Goal: Task Accomplishment & Management: Use online tool/utility

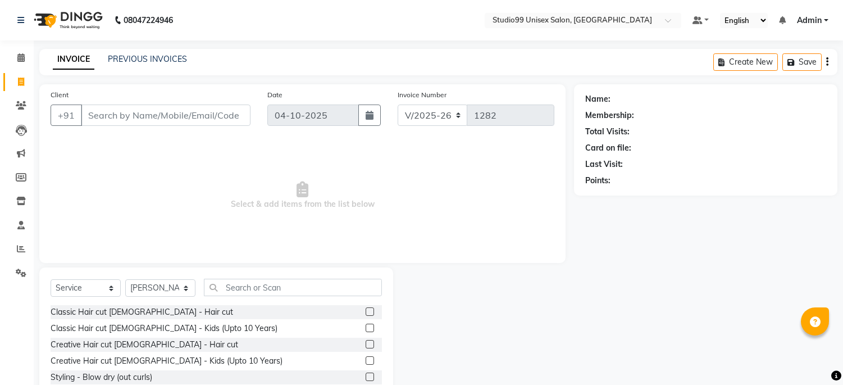
select select "6061"
select select "service"
select select "45039"
click at [15, 81] on span at bounding box center [21, 82] width 20 height 13
select select "service"
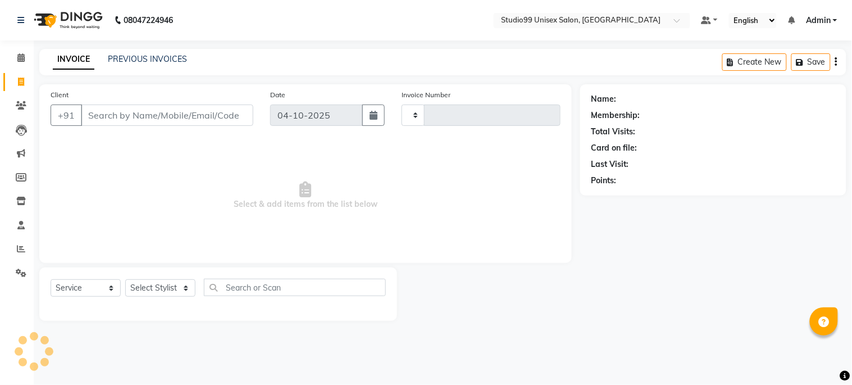
type input "1282"
select select "6061"
click at [27, 245] on span at bounding box center [21, 249] width 20 height 13
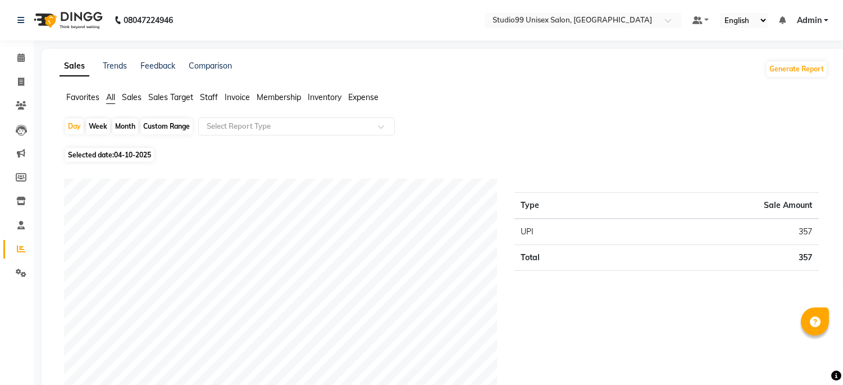
click at [129, 99] on span "Sales" at bounding box center [132, 97] width 20 height 10
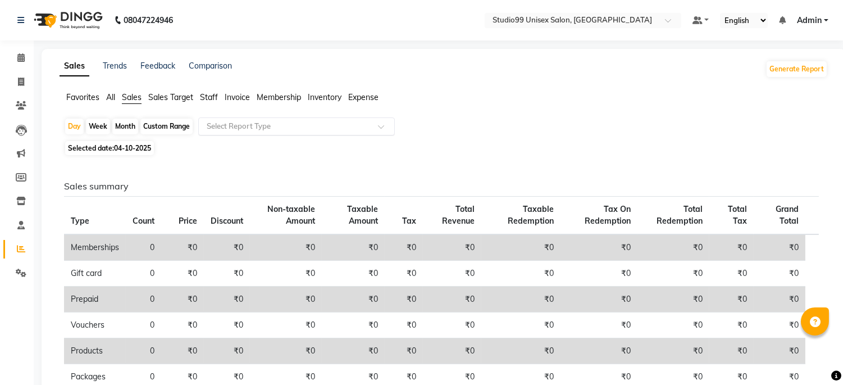
click at [217, 127] on input "text" at bounding box center [285, 126] width 162 height 11
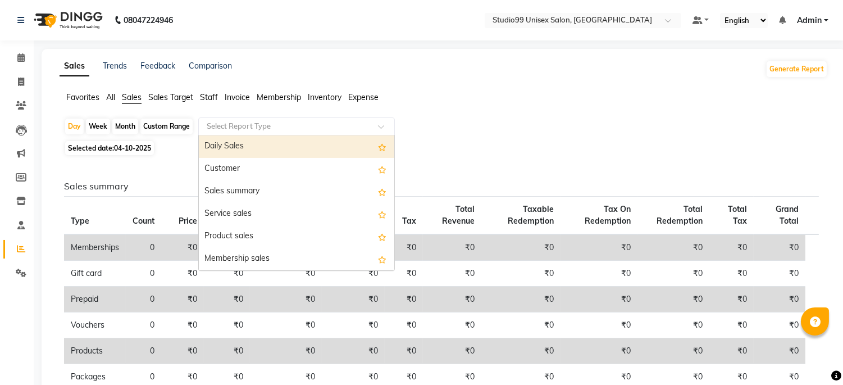
click at [222, 147] on div "Daily Sales" at bounding box center [296, 146] width 195 height 22
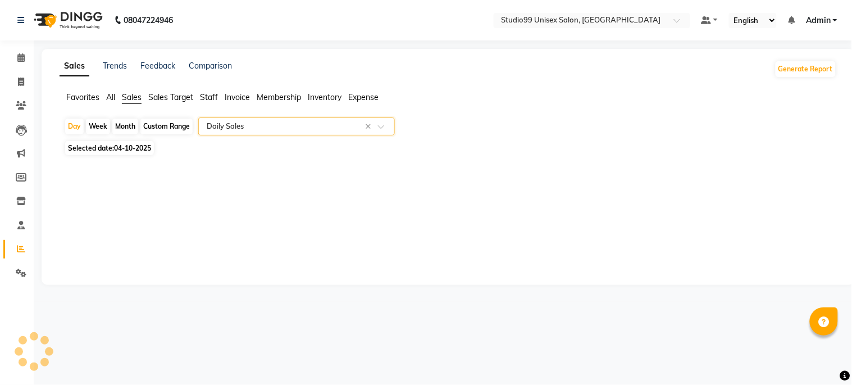
select select "csv"
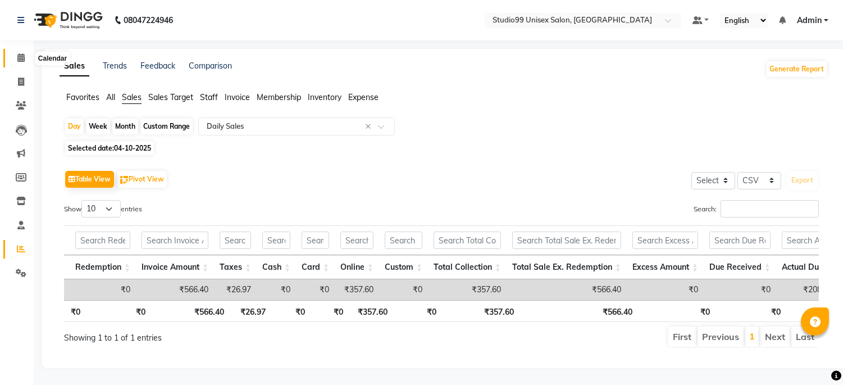
click at [19, 57] on icon at bounding box center [20, 57] width 7 height 8
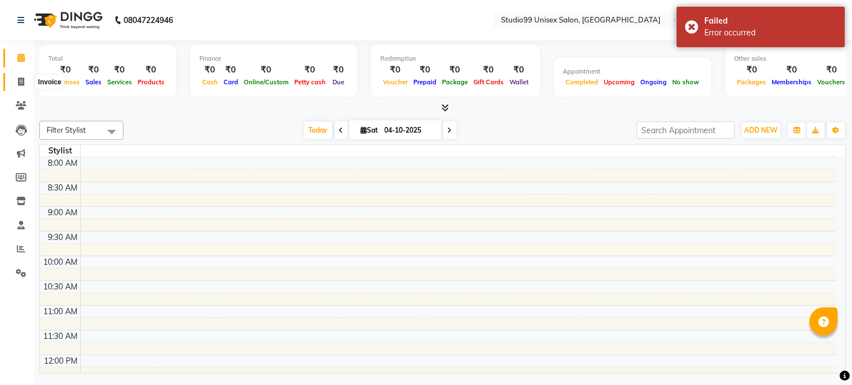
click at [25, 82] on span at bounding box center [21, 82] width 20 height 13
select select "service"
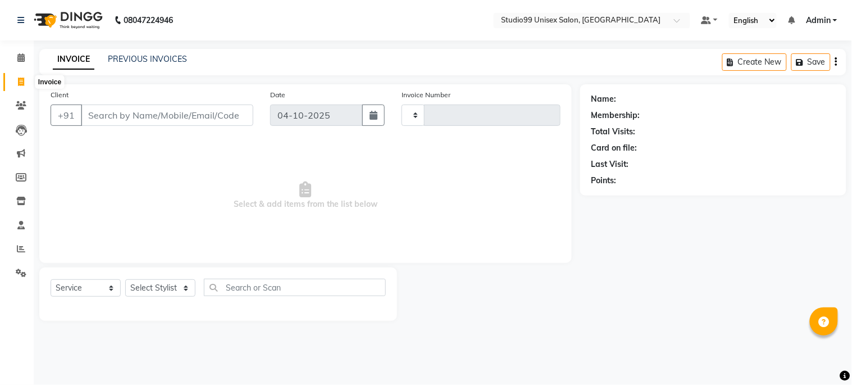
click at [20, 77] on icon at bounding box center [21, 81] width 6 height 8
select select "service"
type input "1282"
select select "6061"
click at [138, 53] on div "PREVIOUS INVOICES" at bounding box center [147, 59] width 79 height 12
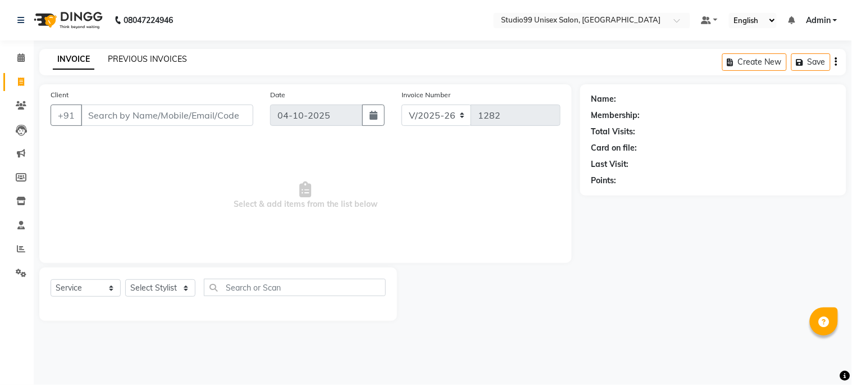
click at [138, 62] on link "PREVIOUS INVOICES" at bounding box center [147, 59] width 79 height 10
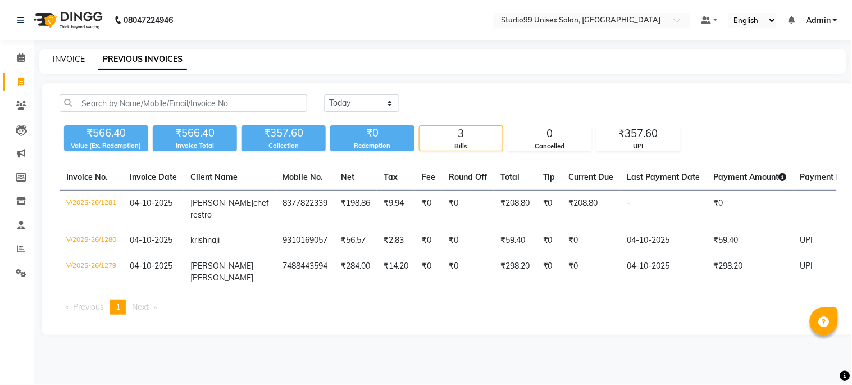
click at [62, 58] on link "INVOICE" at bounding box center [69, 59] width 32 height 10
select select "service"
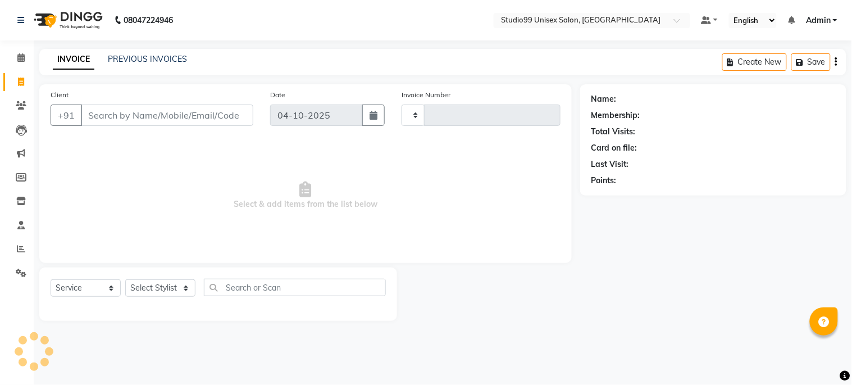
click at [121, 52] on div "INVOICE PREVIOUS INVOICES Create New Save" at bounding box center [442, 62] width 807 height 26
type input "1282"
select select "6061"
click at [135, 58] on link "PREVIOUS INVOICES" at bounding box center [147, 59] width 79 height 10
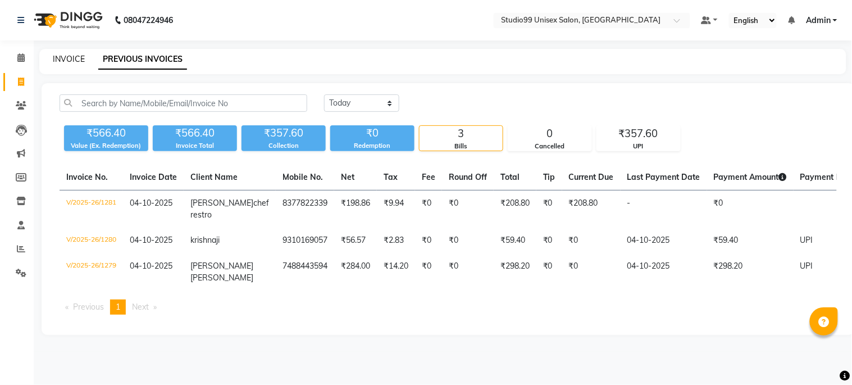
click at [77, 60] on link "INVOICE" at bounding box center [69, 59] width 32 height 10
select select "service"
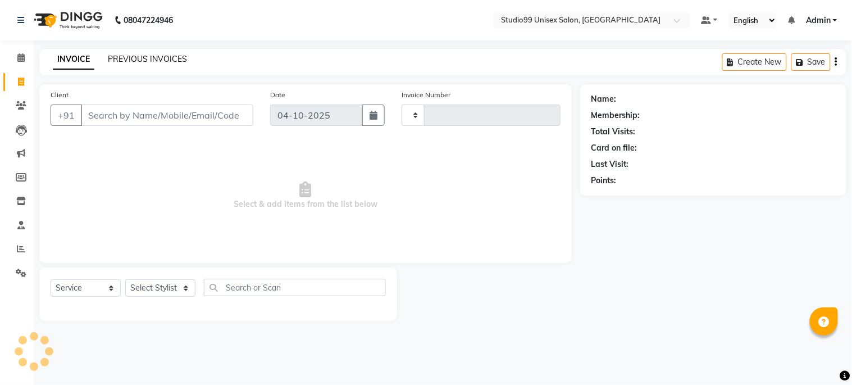
type input "1282"
select select "6061"
click at [136, 54] on link "PREVIOUS INVOICES" at bounding box center [147, 59] width 79 height 10
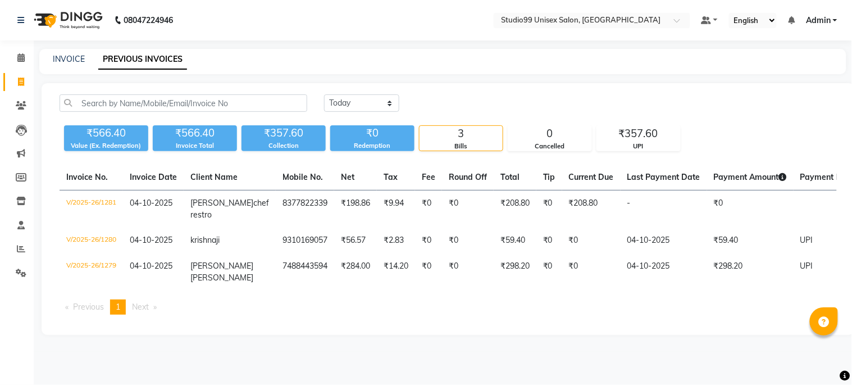
click at [73, 66] on div "INVOICE PREVIOUS INVOICES" at bounding box center [442, 61] width 807 height 25
click at [73, 58] on link "INVOICE" at bounding box center [69, 59] width 32 height 10
select select "service"
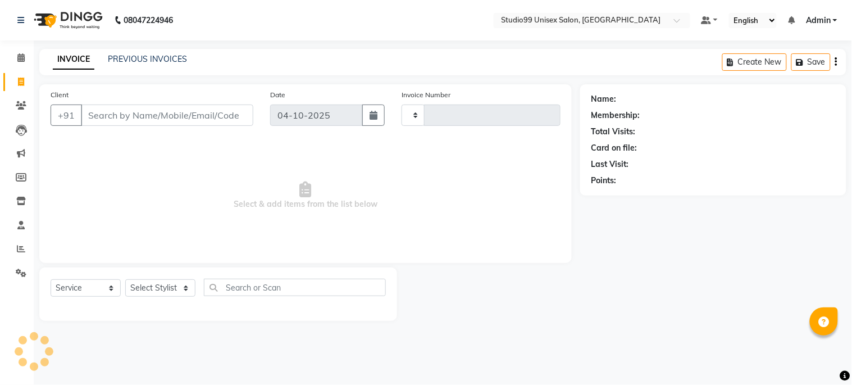
type input "1282"
select select "6061"
click at [24, 58] on span at bounding box center [21, 58] width 20 height 13
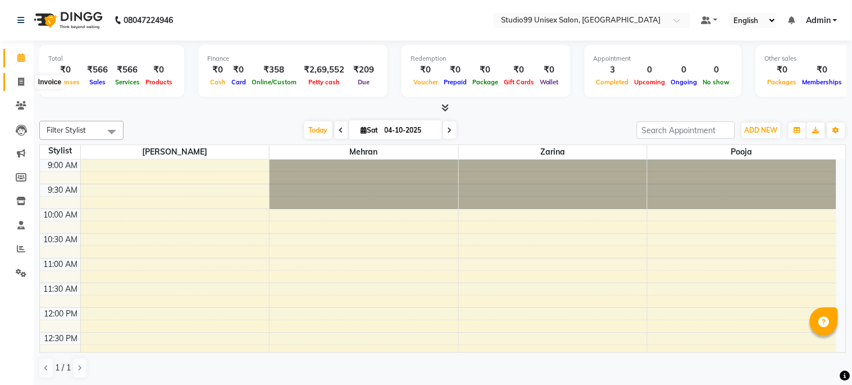
click at [19, 80] on icon at bounding box center [21, 81] width 6 height 8
select select "service"
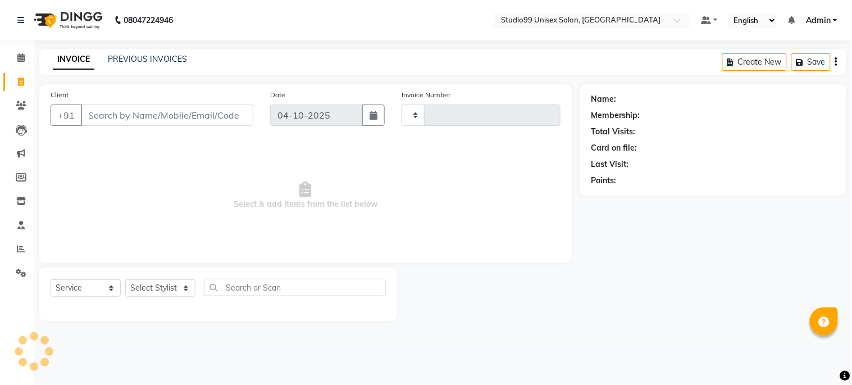
type input "1282"
select select "6061"
click at [133, 61] on link "PREVIOUS INVOICES" at bounding box center [147, 59] width 79 height 10
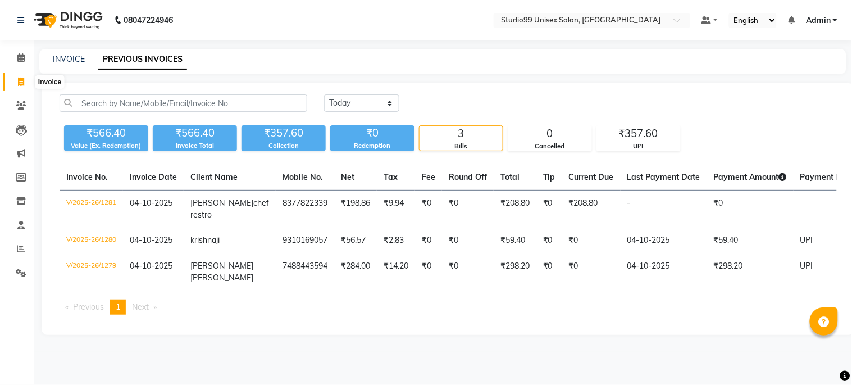
click at [20, 76] on span at bounding box center [21, 82] width 20 height 13
select select "service"
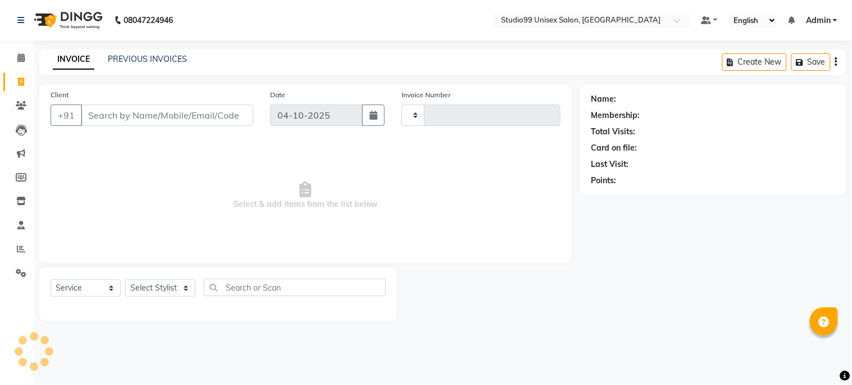
type input "1282"
select select "6061"
click at [19, 47] on li "Calendar" at bounding box center [17, 58] width 34 height 24
click at [23, 59] on icon at bounding box center [20, 57] width 7 height 8
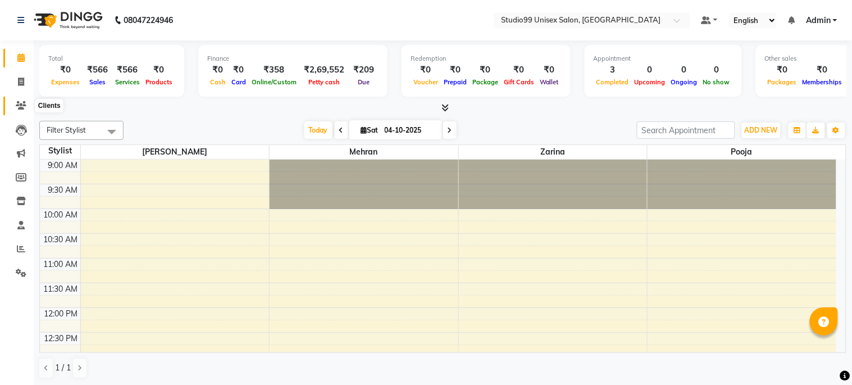
click at [15, 100] on span at bounding box center [21, 105] width 20 height 13
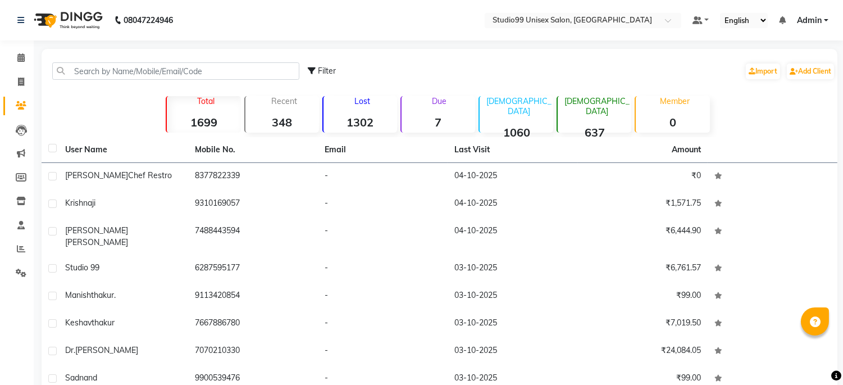
click at [13, 93] on li "Invoice" at bounding box center [17, 82] width 34 height 24
click at [18, 73] on link "Invoice" at bounding box center [16, 82] width 27 height 19
select select "service"
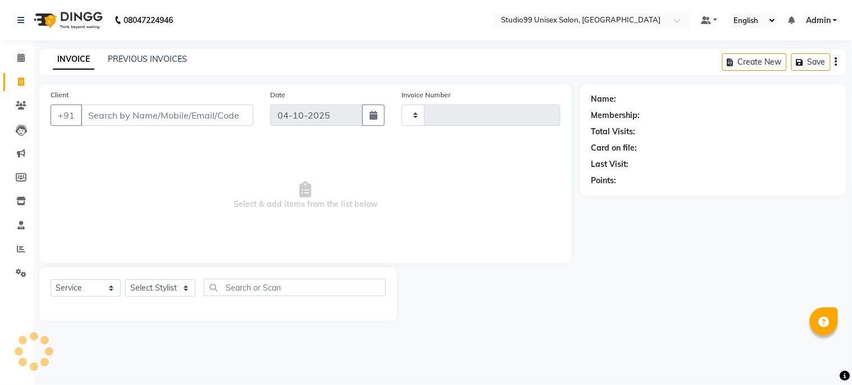
type input "1282"
select select "6061"
